Goal: Task Accomplishment & Management: Manage account settings

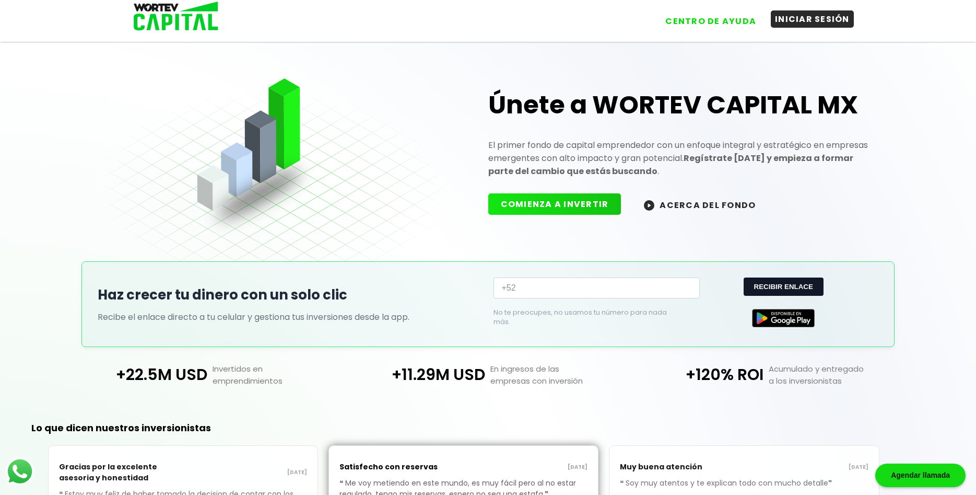
click at [820, 21] on button "INICIAR SESIÓN" at bounding box center [812, 18] width 83 height 17
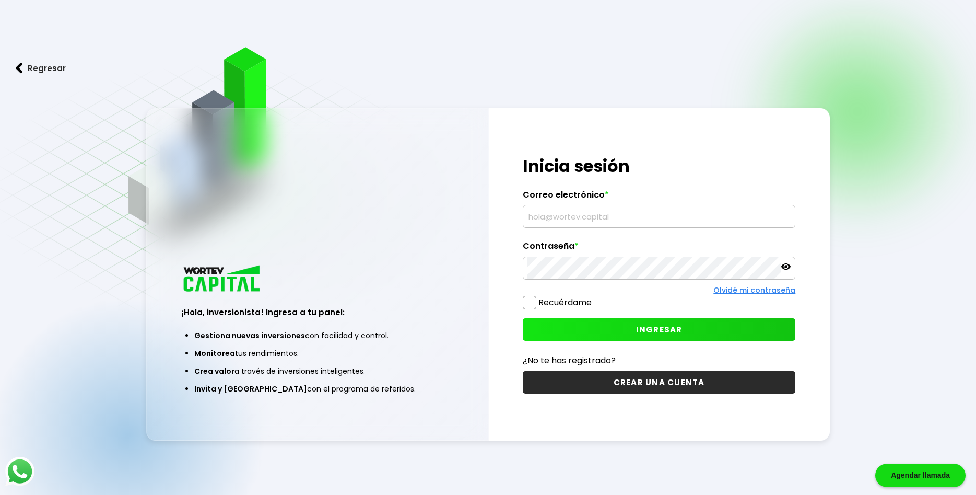
click at [626, 215] on input "text" at bounding box center [660, 216] width 264 height 22
paste input "[EMAIL_ADDRESS][DOMAIN_NAME]"
type input "[EMAIL_ADDRESS][DOMAIN_NAME]"
click at [674, 323] on button "INGRESAR" at bounding box center [659, 329] width 273 height 22
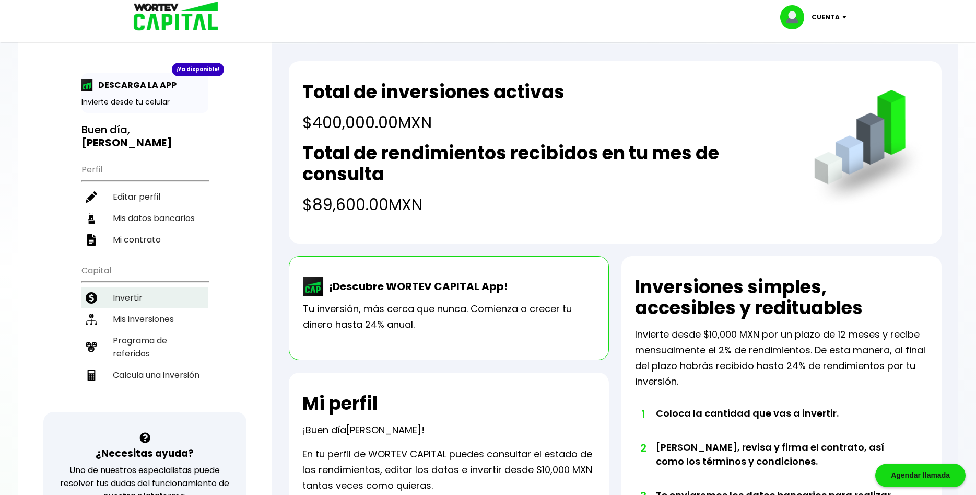
click at [124, 287] on li "Invertir" at bounding box center [144, 297] width 127 height 21
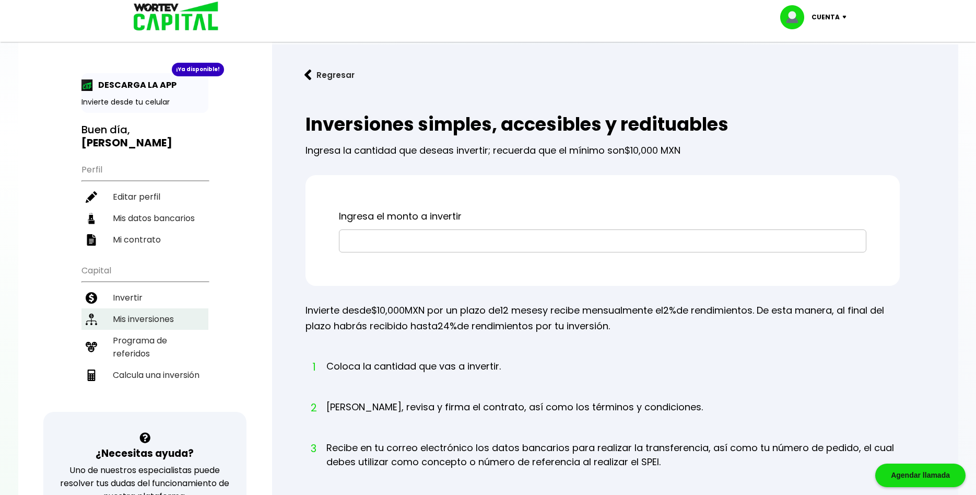
click at [131, 308] on li "Mis inversiones" at bounding box center [144, 318] width 127 height 21
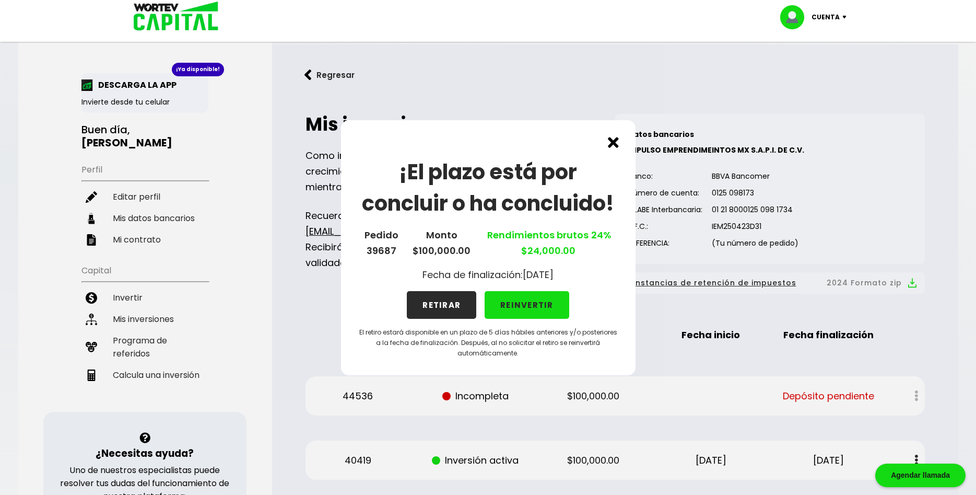
click at [824, 17] on p "Cuenta" at bounding box center [826, 17] width 28 height 16
click at [816, 68] on li "Cerrar sesión" at bounding box center [815, 69] width 84 height 21
